Goal: Information Seeking & Learning: Learn about a topic

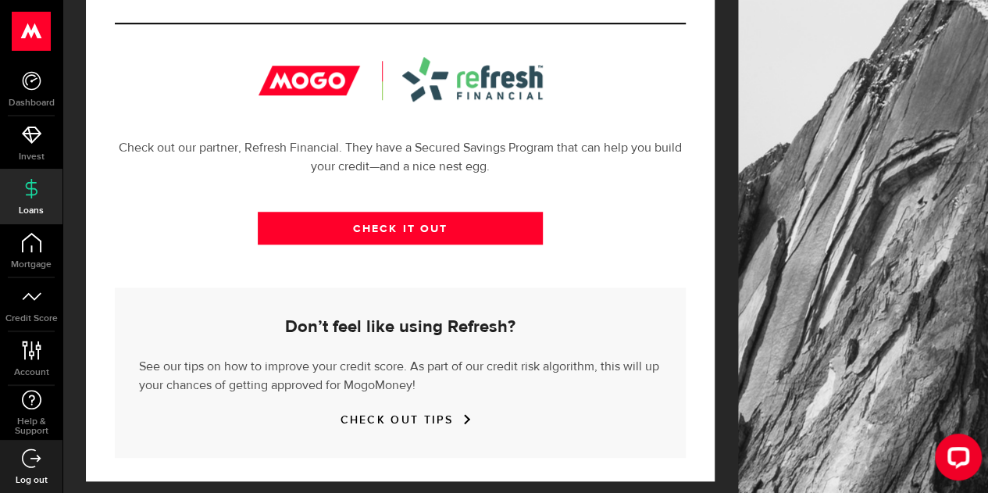
scroll to position [565, 0]
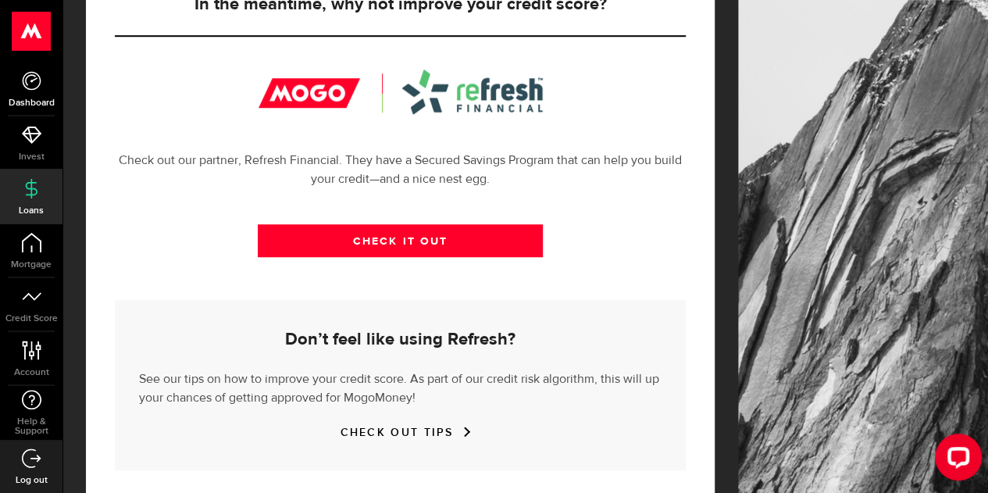
click at [42, 98] on span "Dashboard" at bounding box center [31, 102] width 63 height 9
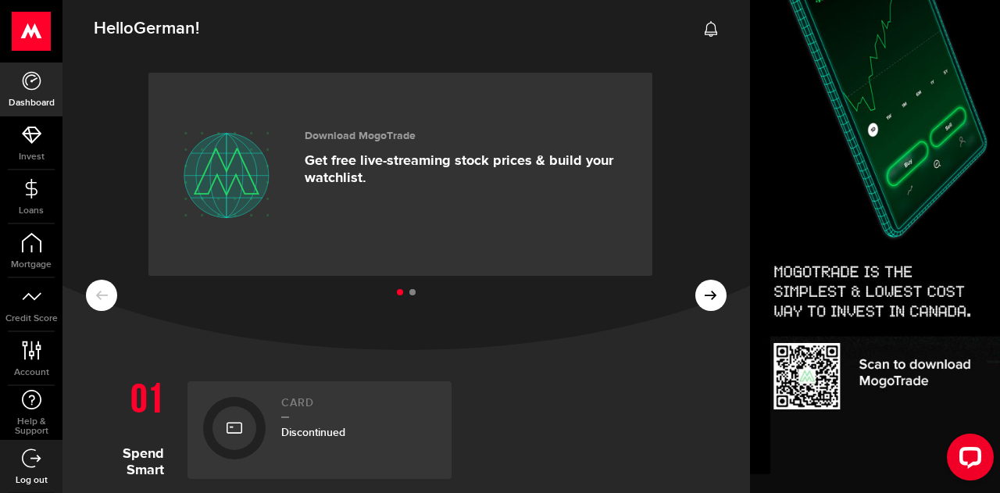
click at [693, 286] on ul at bounding box center [406, 293] width 641 height 20
click at [38, 188] on icon at bounding box center [32, 189] width 20 height 20
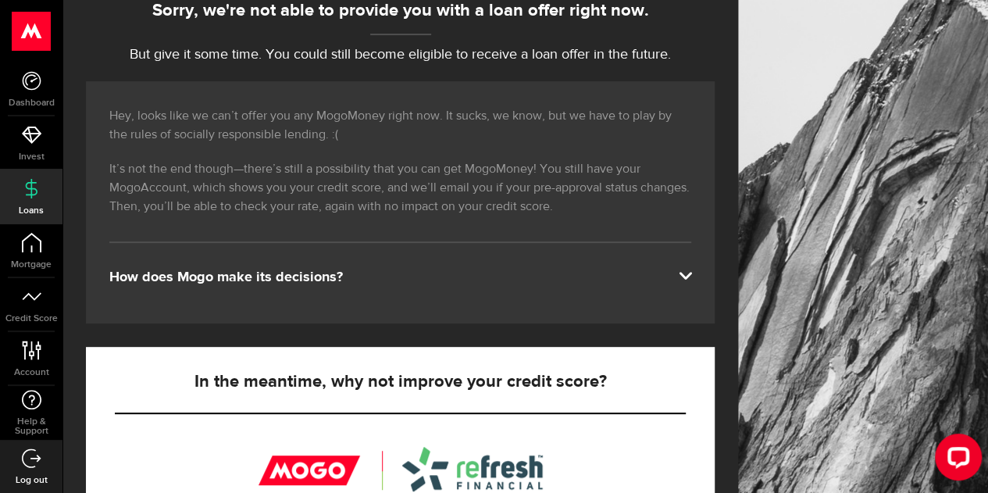
scroll to position [251, 0]
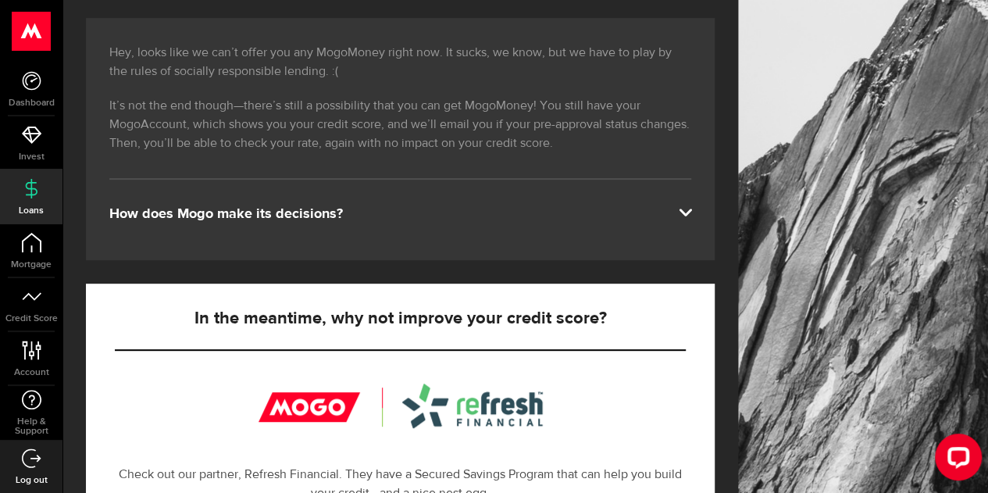
click at [270, 213] on div "How does Mogo make its decisions?" at bounding box center [400, 214] width 582 height 19
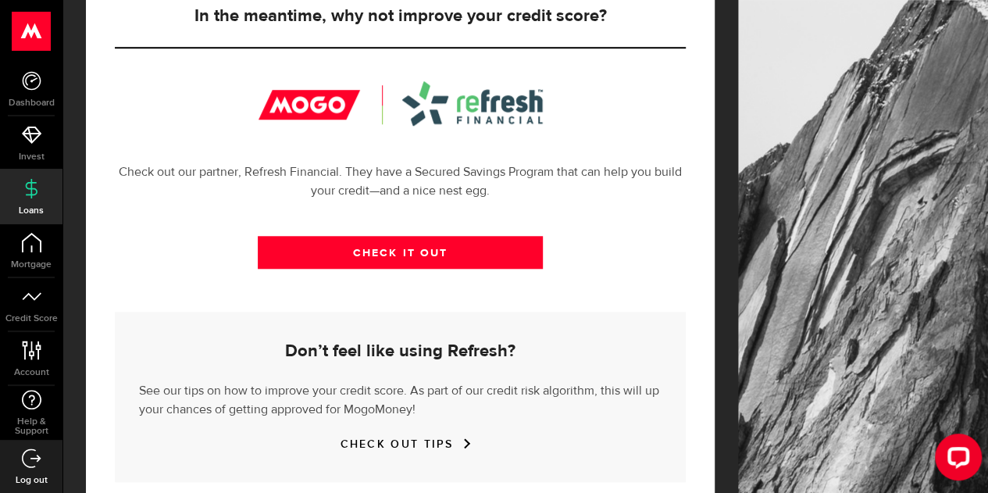
scroll to position [626, 0]
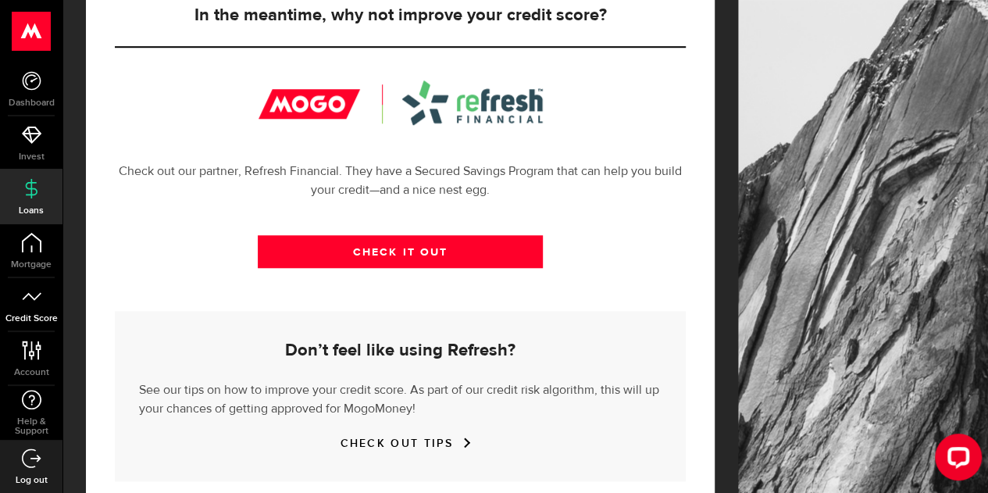
click at [37, 301] on icon at bounding box center [32, 297] width 20 height 20
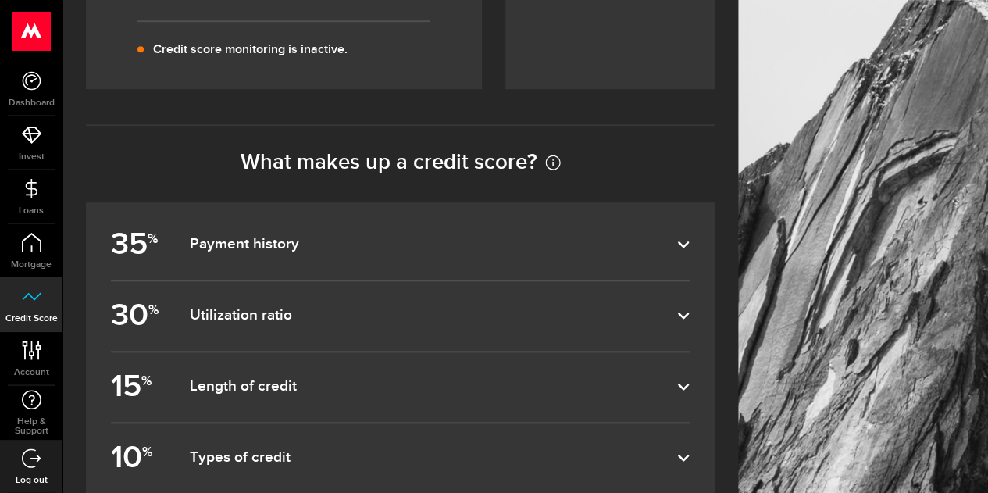
scroll to position [684, 0]
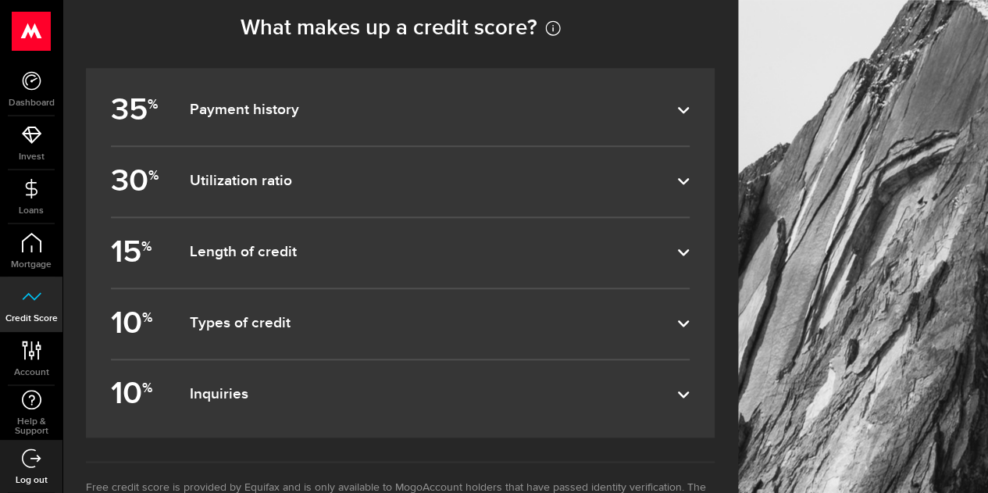
click at [313, 134] on label "35 % Payment history" at bounding box center [400, 111] width 579 height 70
click at [0, 0] on input "35 % Payment history" at bounding box center [0, 0] width 0 height 0
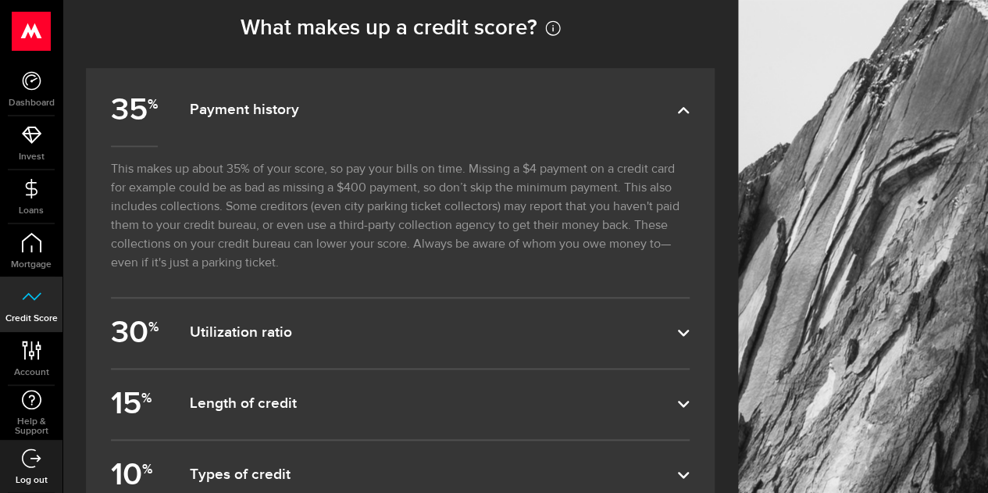
click at [313, 134] on label "35 % Payment history" at bounding box center [400, 111] width 579 height 70
click at [0, 0] on input "35 % Payment history" at bounding box center [0, 0] width 0 height 0
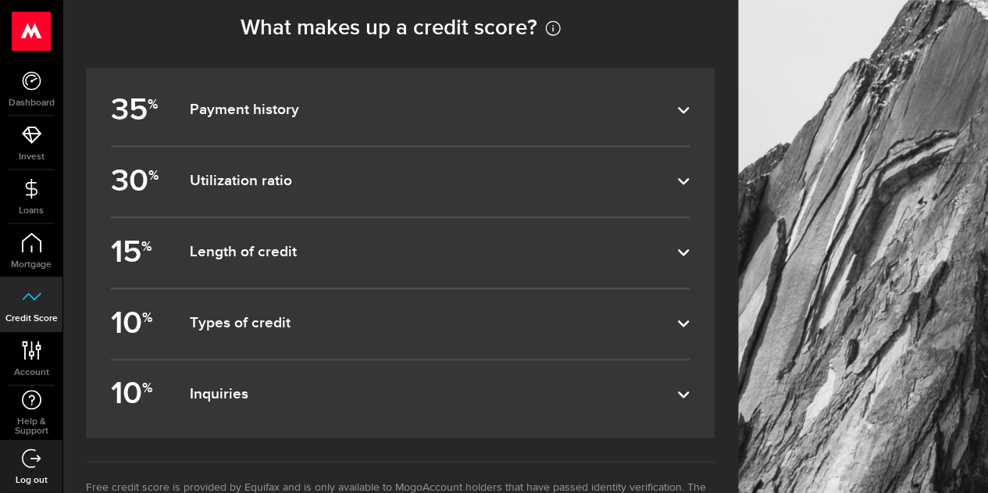
click at [298, 252] on dfn "Length of credit" at bounding box center [433, 252] width 488 height 19
click at [0, 0] on input "15 % Length of credit" at bounding box center [0, 0] width 0 height 0
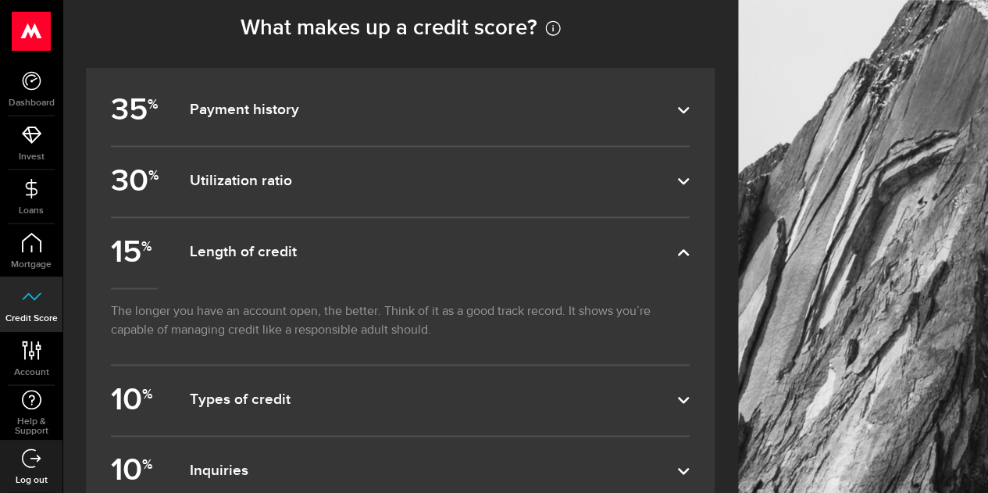
click at [298, 252] on dfn "Length of credit" at bounding box center [433, 252] width 488 height 19
click at [0, 0] on input "15 % Length of credit" at bounding box center [0, 0] width 0 height 0
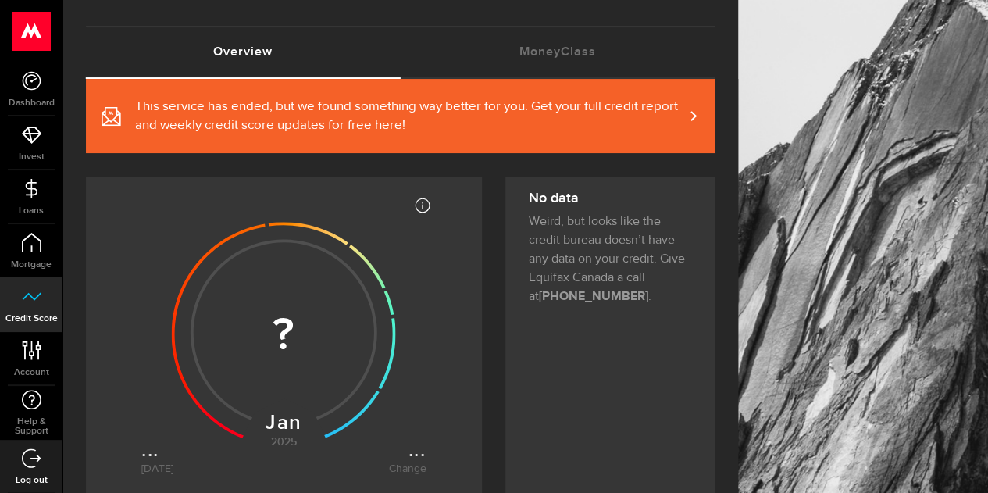
scroll to position [72, 0]
